Goal: Find specific page/section: Find specific page/section

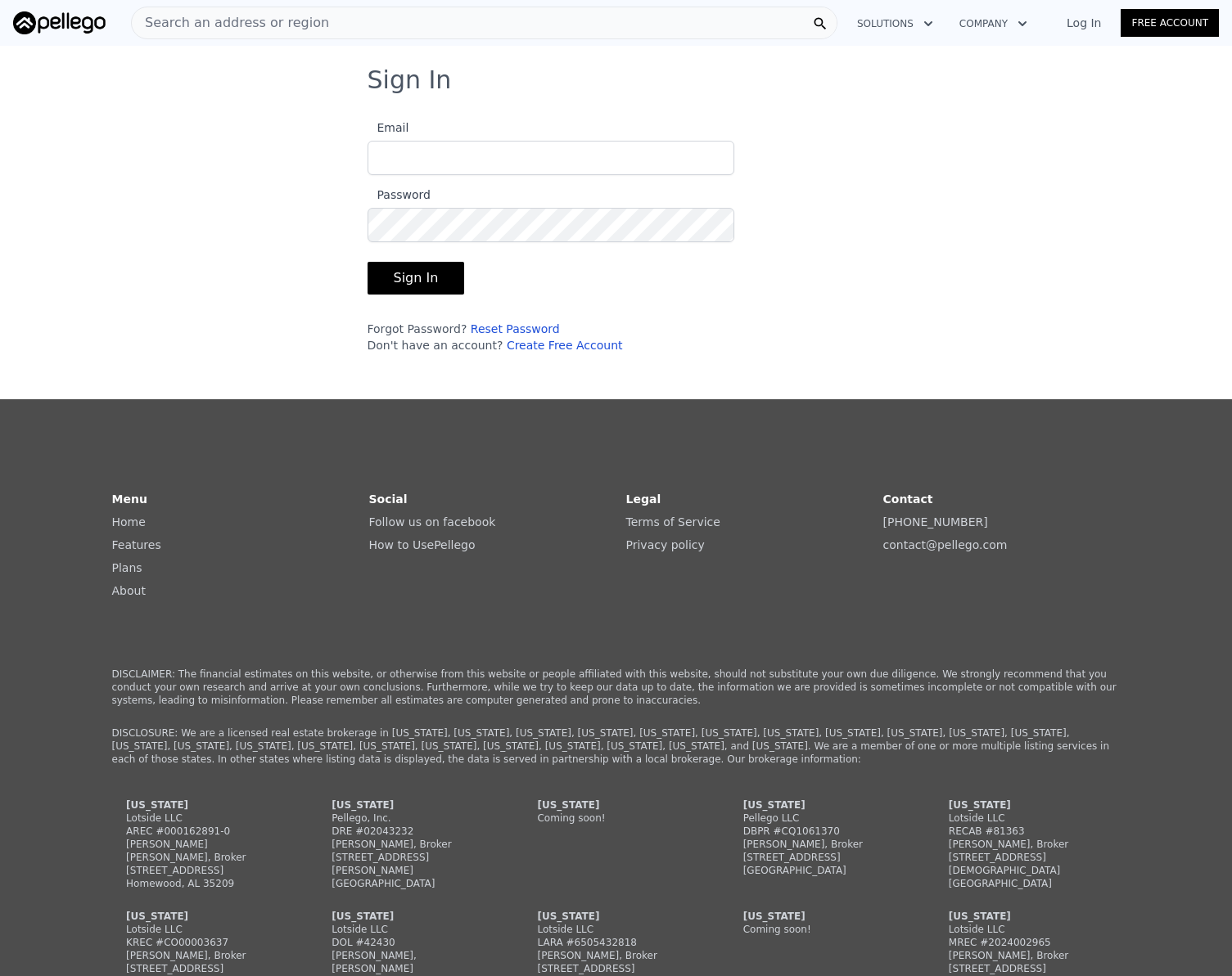
type input "[EMAIL_ADDRESS][DOMAIN_NAME]"
click at [395, 271] on button "Sign In" at bounding box center [416, 279] width 97 height 33
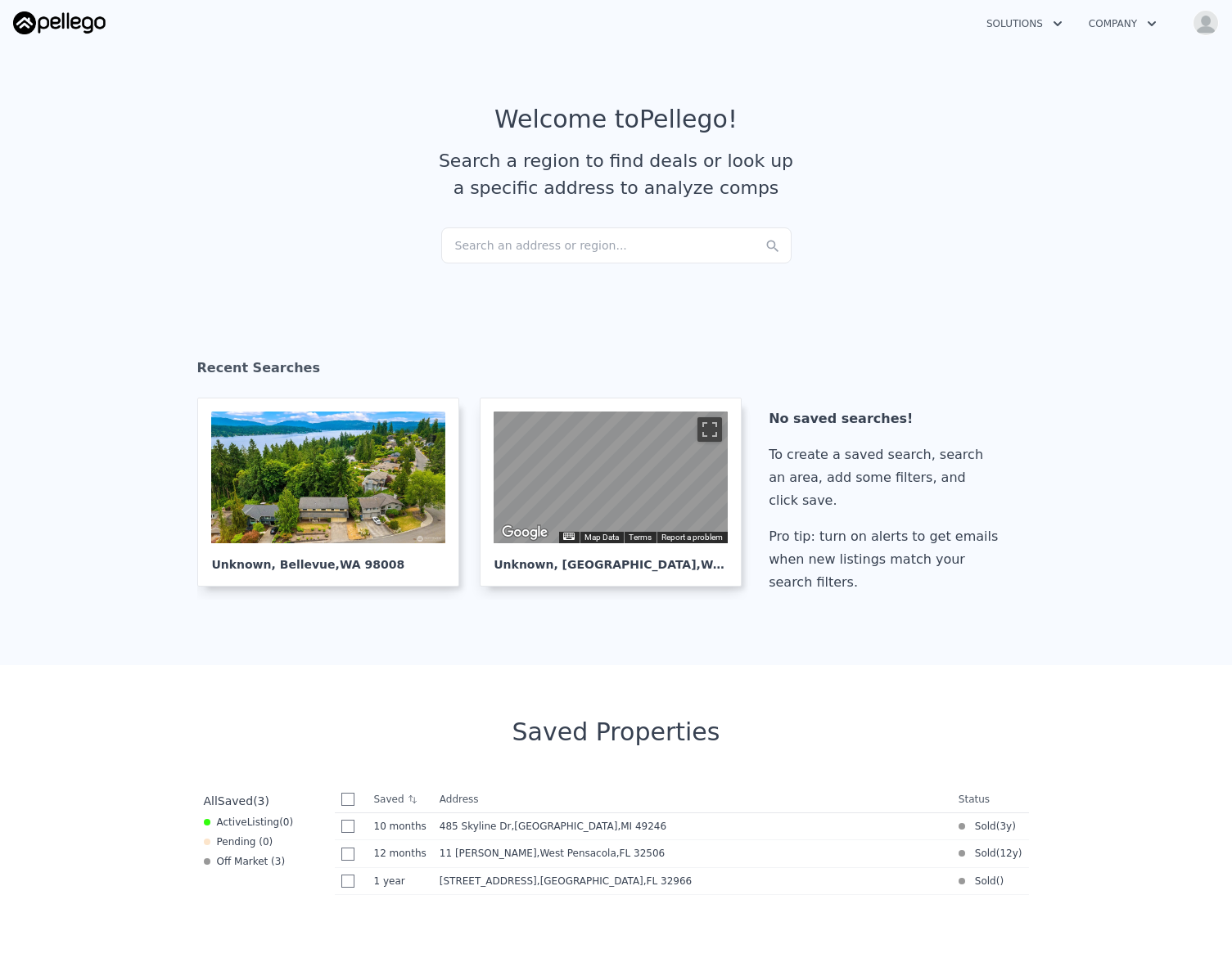
click at [455, 243] on div "Search an address or region..." at bounding box center [616, 245] width 350 height 36
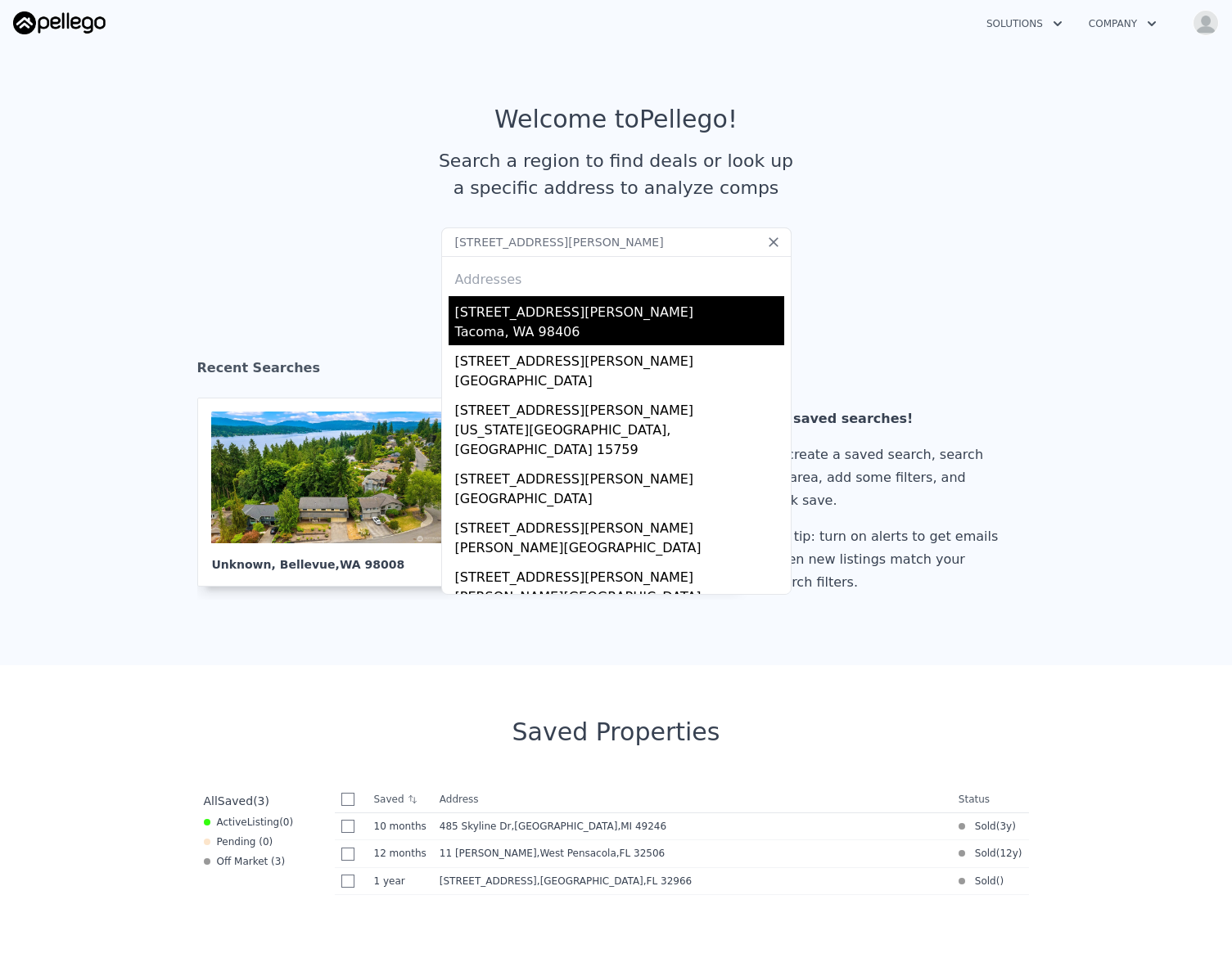
type input "[STREET_ADDRESS][PERSON_NAME]"
click at [505, 325] on div "Tacoma, WA 98406" at bounding box center [620, 334] width 329 height 23
